Goal: Find specific page/section: Find specific page/section

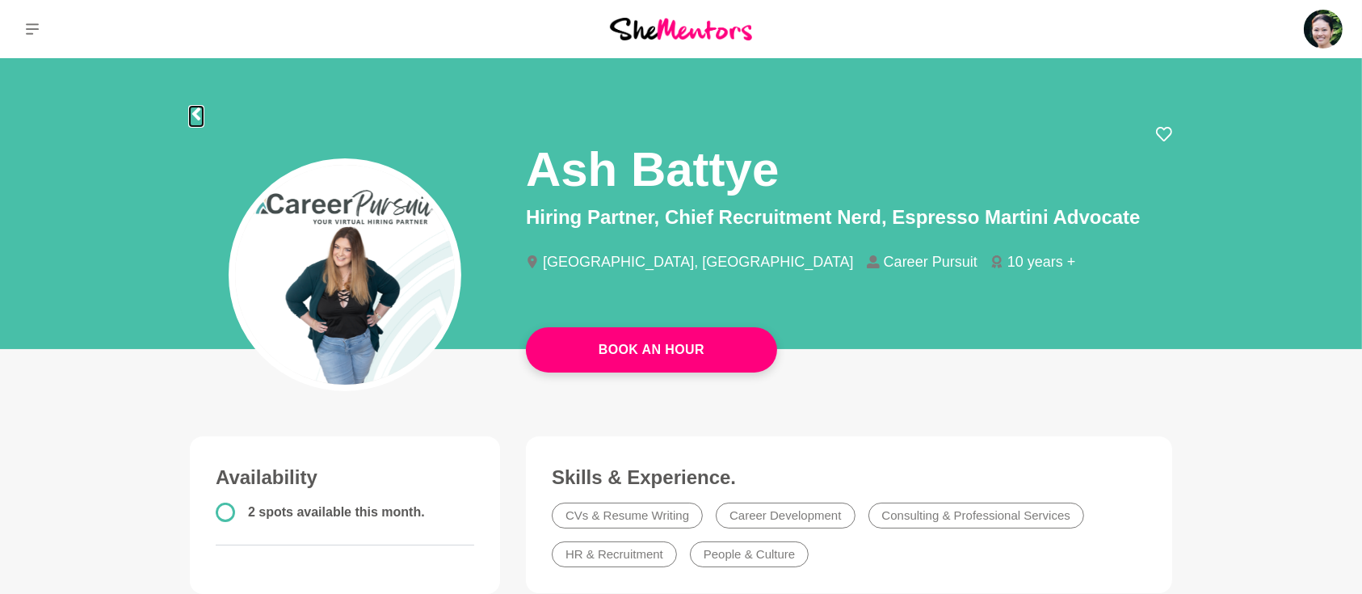
click at [192, 116] on icon at bounding box center [196, 113] width 13 height 13
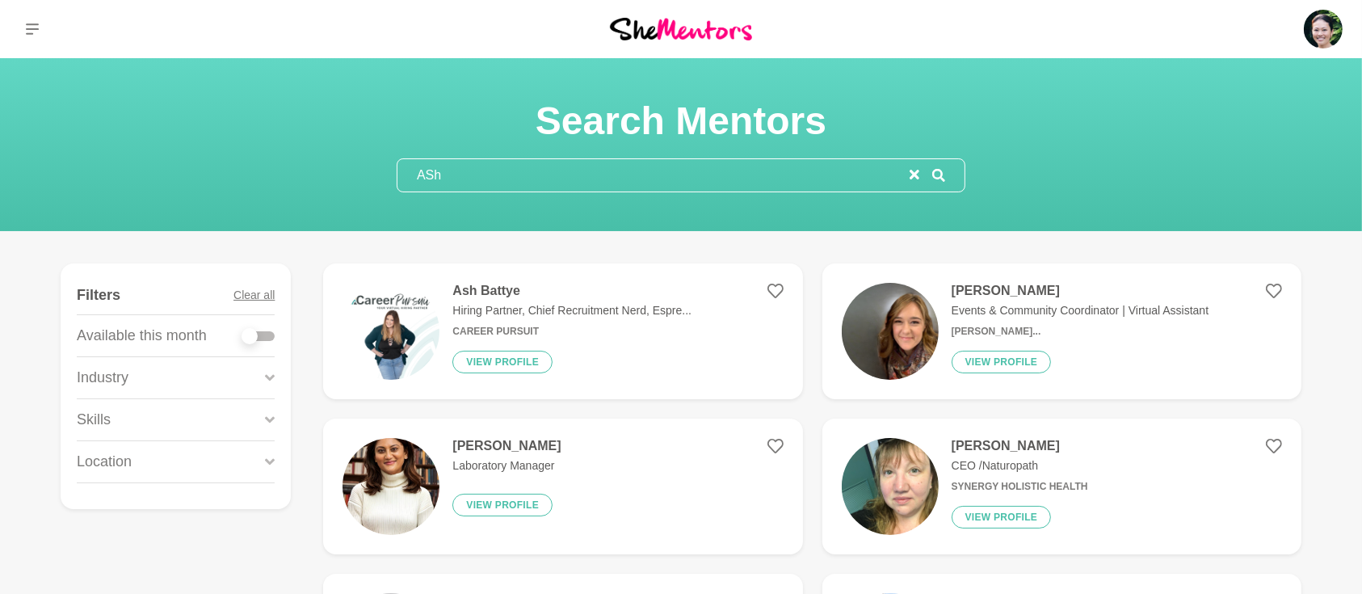
drag, startPoint x: 484, startPoint y: 174, endPoint x: 365, endPoint y: 166, distance: 119.0
click at [371, 170] on section "Search Mentors ASh" at bounding box center [681, 144] width 620 height 95
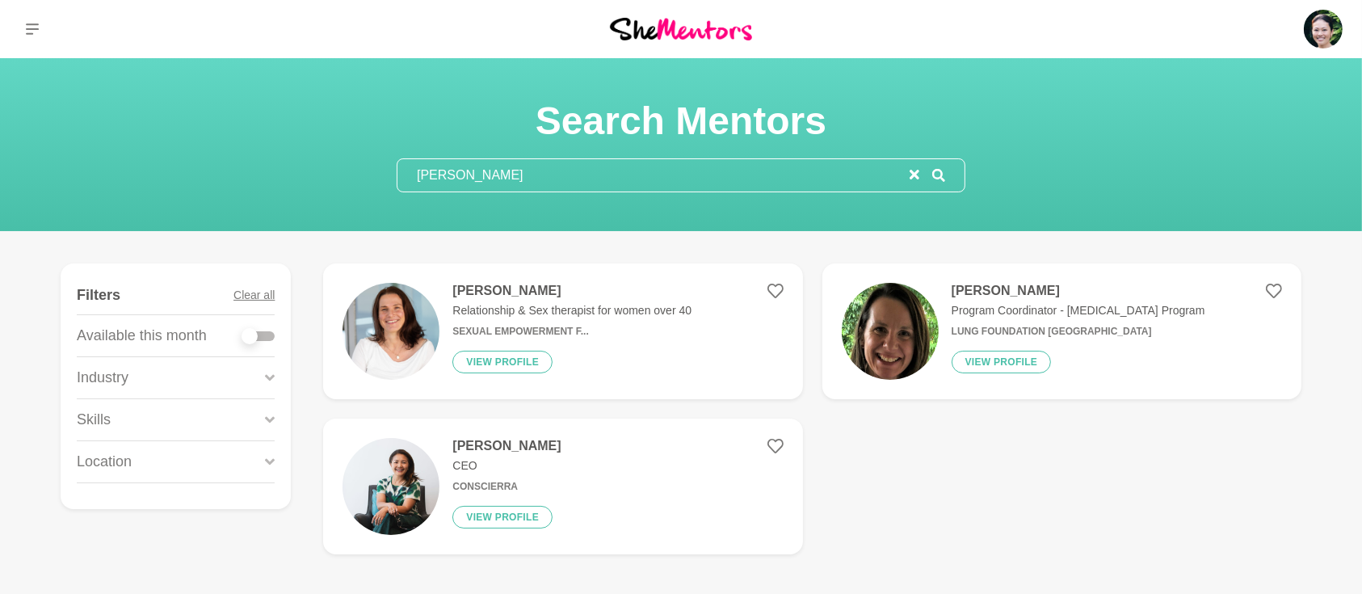
type input "[PERSON_NAME]"
click at [487, 294] on h4 "[PERSON_NAME]" at bounding box center [571, 291] width 239 height 16
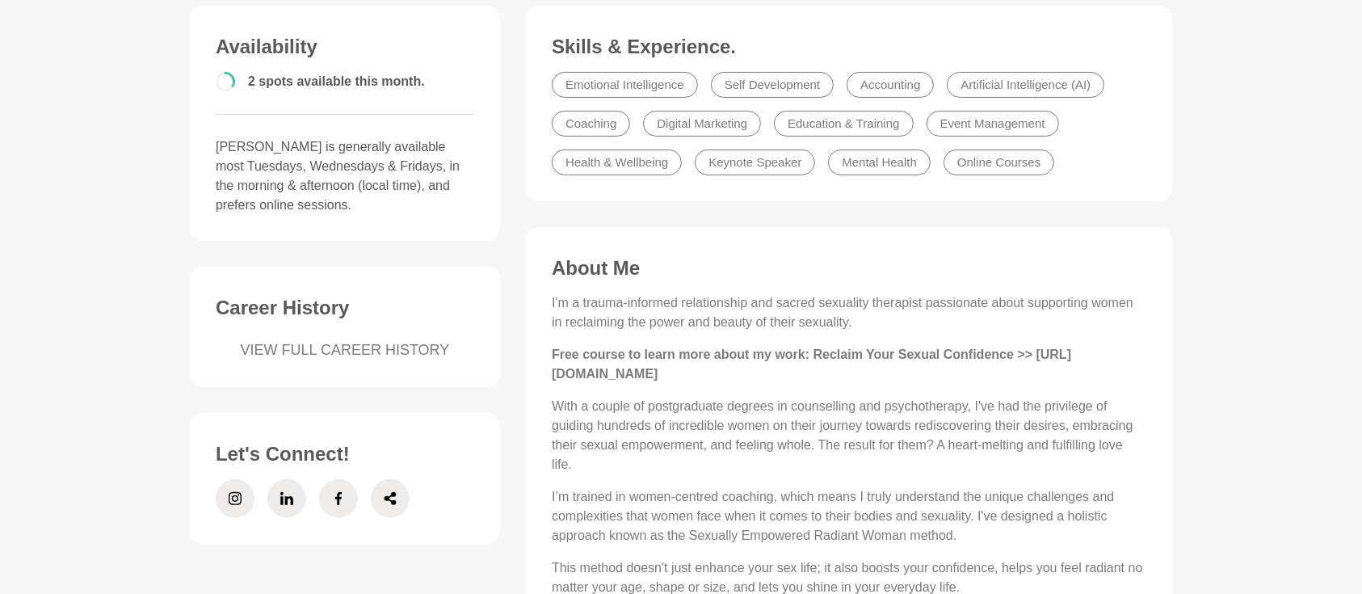
scroll to position [646, 0]
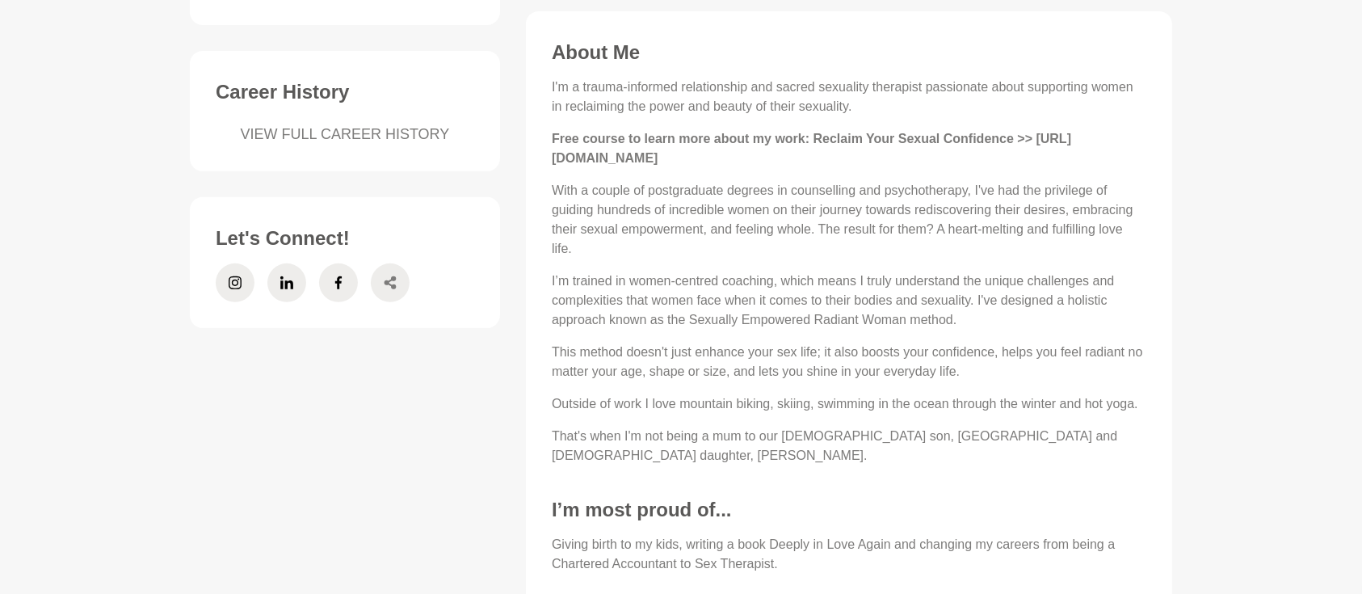
click at [393, 283] on icon at bounding box center [390, 282] width 13 height 39
